Goal: Navigation & Orientation: Understand site structure

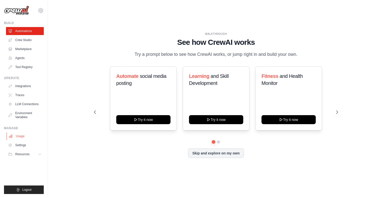
click at [16, 136] on link "Usage" at bounding box center [26, 136] width 38 height 8
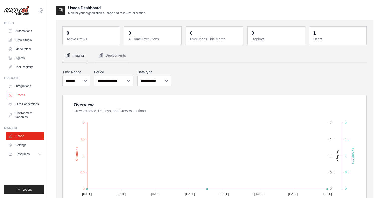
click at [24, 96] on link "Traces" at bounding box center [26, 95] width 38 height 8
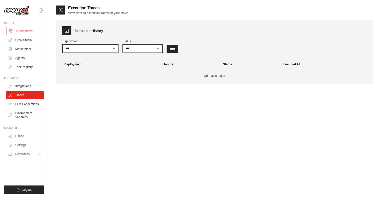
click at [21, 31] on link "Automations" at bounding box center [26, 31] width 38 height 8
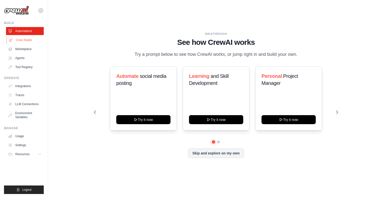
click at [22, 39] on link "Crew Studio" at bounding box center [26, 40] width 38 height 8
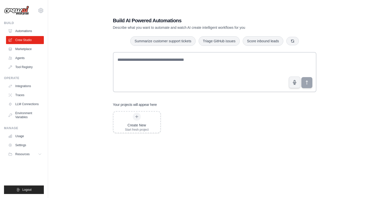
click at [22, 49] on link "Marketplace" at bounding box center [25, 49] width 38 height 8
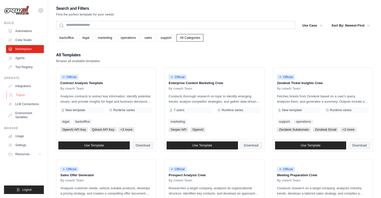
click at [23, 98] on link "Traces" at bounding box center [26, 95] width 38 height 8
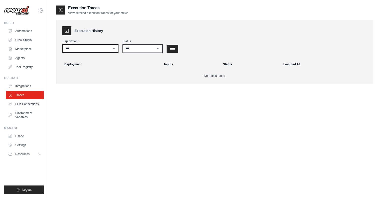
click at [110, 49] on select "***" at bounding box center [90, 48] width 56 height 9
click at [19, 61] on link "Agents" at bounding box center [26, 58] width 38 height 8
